Goal: Information Seeking & Learning: Check status

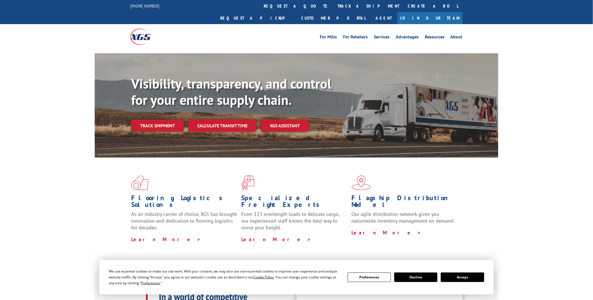
click at [333, 6] on link "track a shipment" at bounding box center [368, 6] width 70 height 12
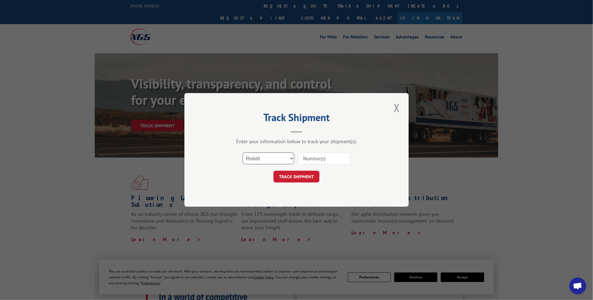
click at [290, 159] on select "Select category... Probill BOL PO" at bounding box center [269, 159] width 52 height 12
select select "po"
click at [243, 153] on select "Select category... Probill BOL PO" at bounding box center [269, 159] width 52 height 12
paste input "04510016"
type input "04510016"
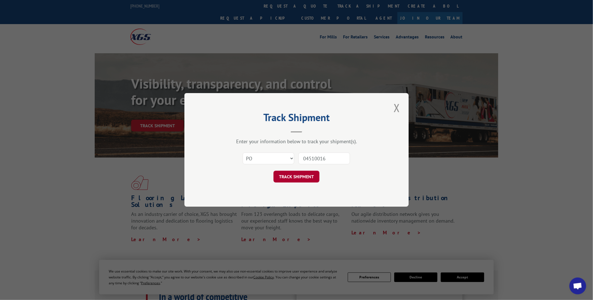
click at [300, 176] on button "TRACK SHIPMENT" at bounding box center [297, 177] width 46 height 12
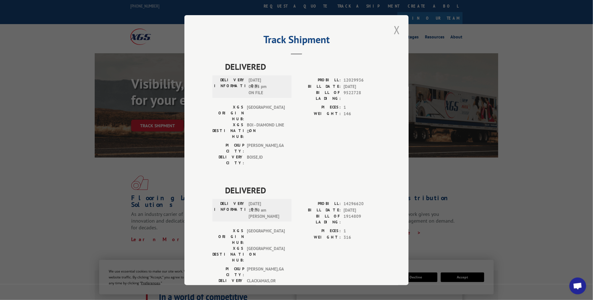
click at [397, 38] on button "Close modal" at bounding box center [397, 29] width 10 height 15
